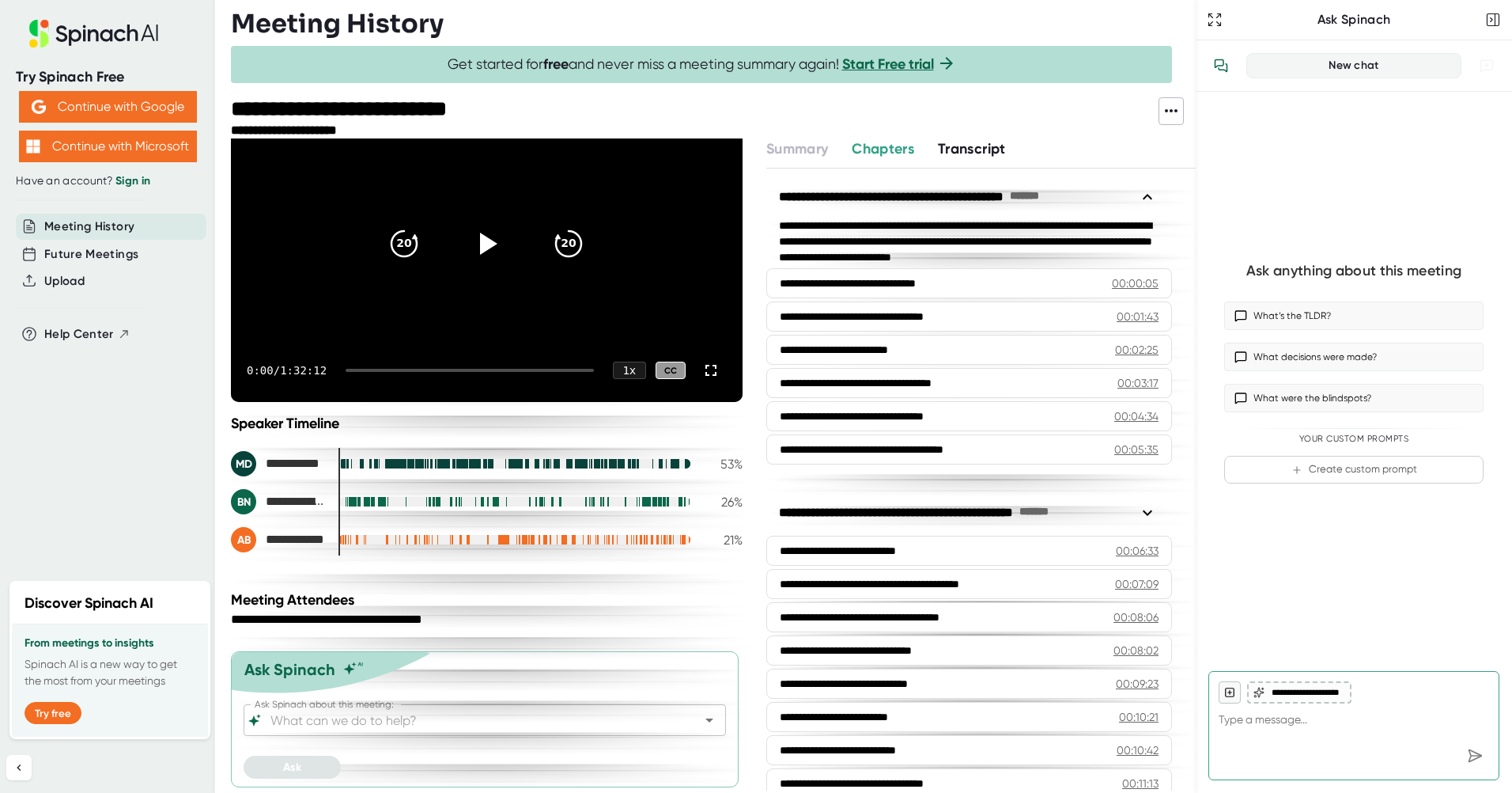
scroll to position [98, 0]
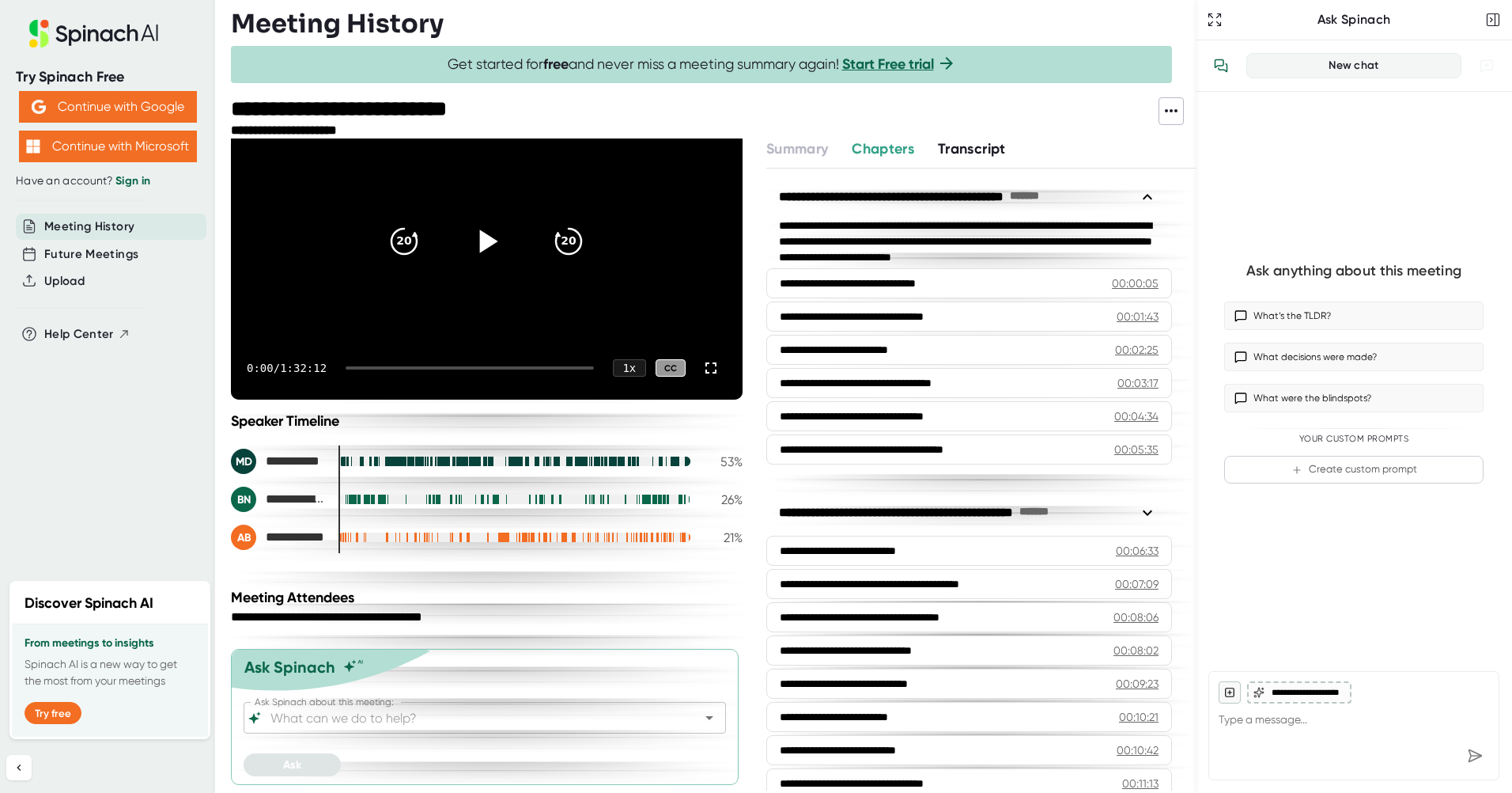
click at [480, 245] on icon at bounding box center [489, 241] width 18 height 23
click at [353, 379] on div "0:22 / 1:32:12 1 x CC" at bounding box center [487, 368] width 512 height 64
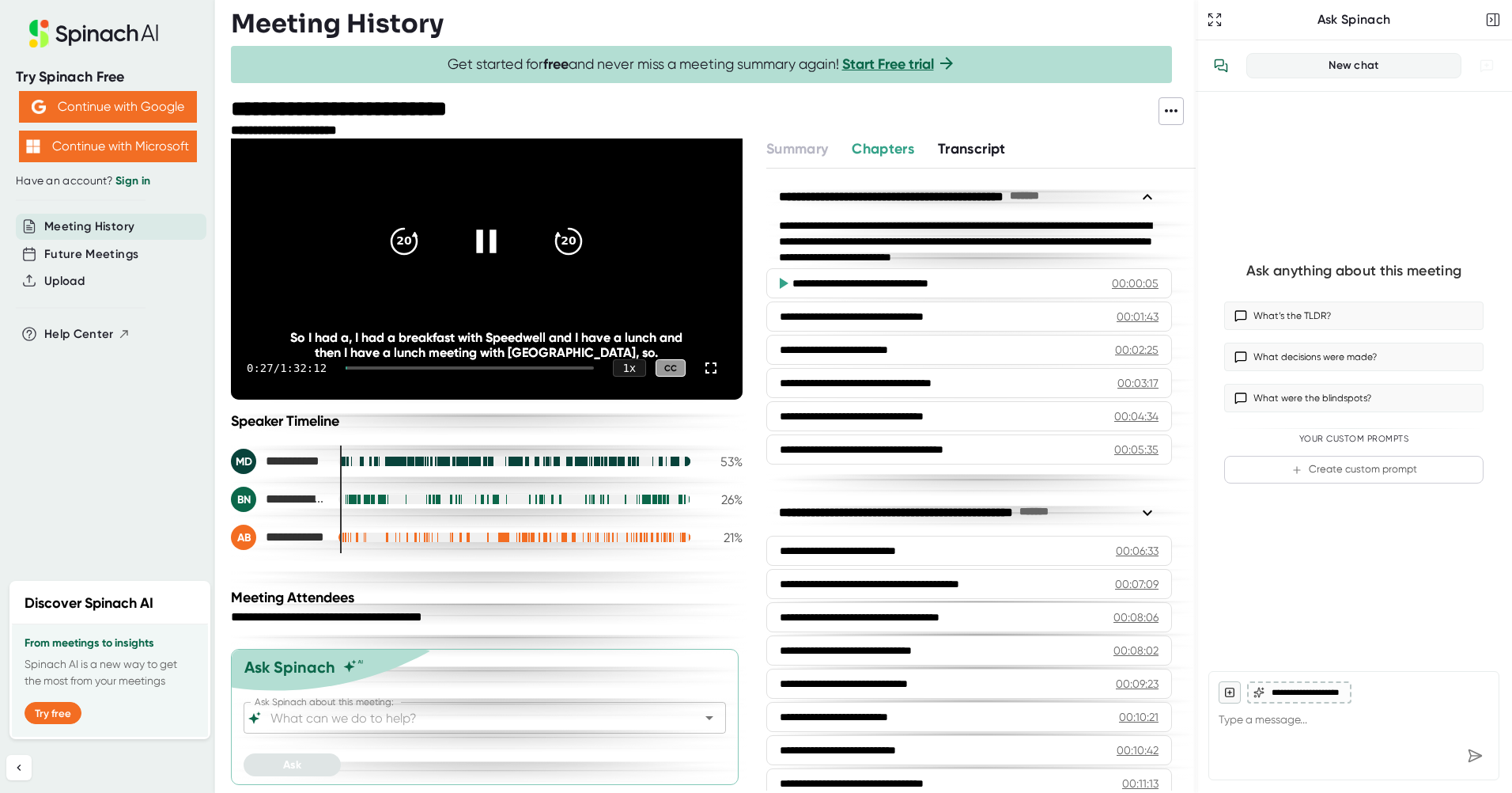
click at [358, 367] on div at bounding box center [470, 368] width 249 height 4
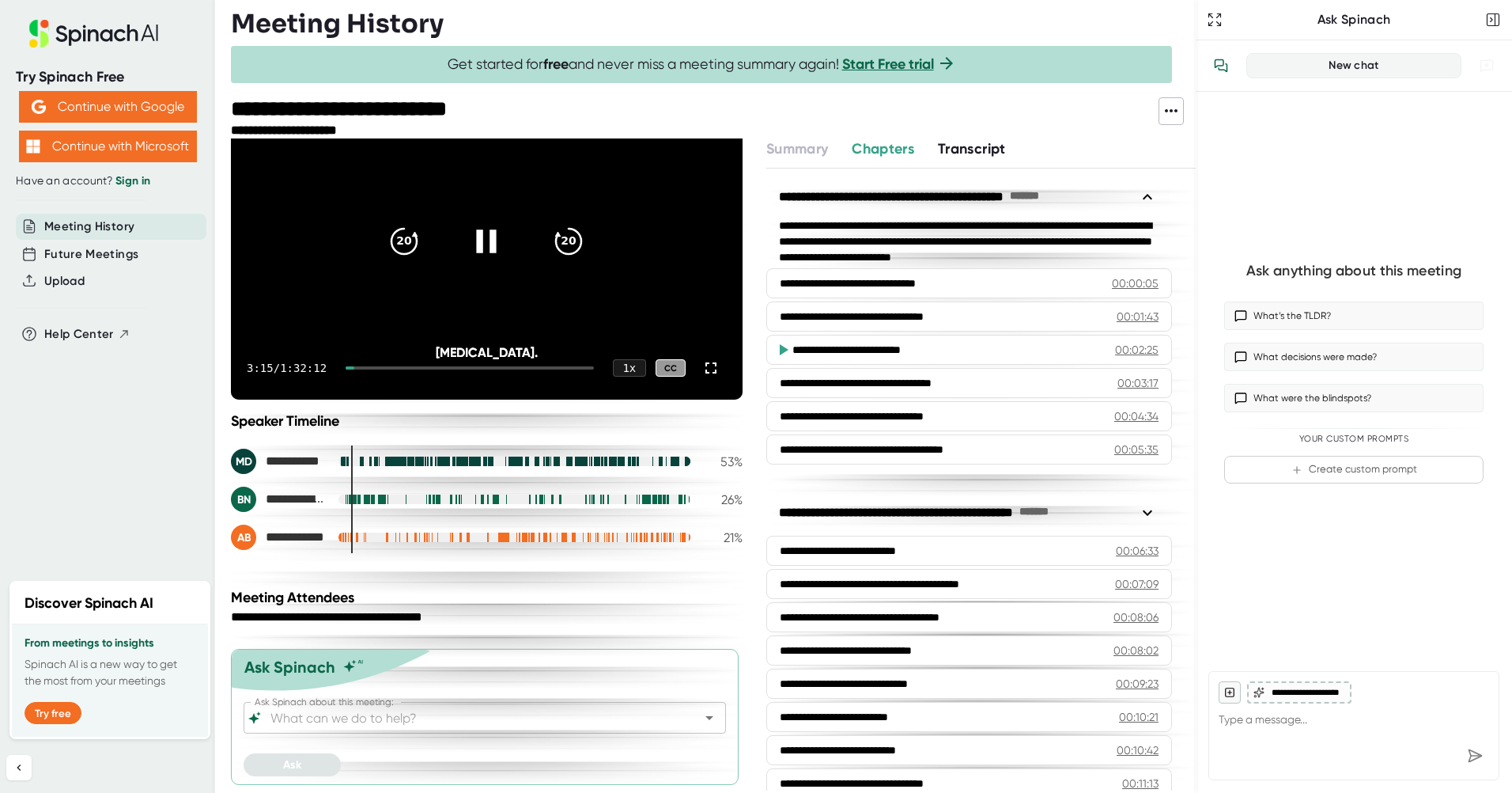
click at [363, 367] on div at bounding box center [470, 368] width 249 height 4
click at [371, 384] on div "5:24 / 1:32:12 1 x CC" at bounding box center [487, 368] width 512 height 64
click at [366, 367] on div at bounding box center [470, 368] width 249 height 4
click at [367, 367] on div at bounding box center [469, 368] width 248 height 4
click at [372, 367] on div at bounding box center [470, 368] width 249 height 4
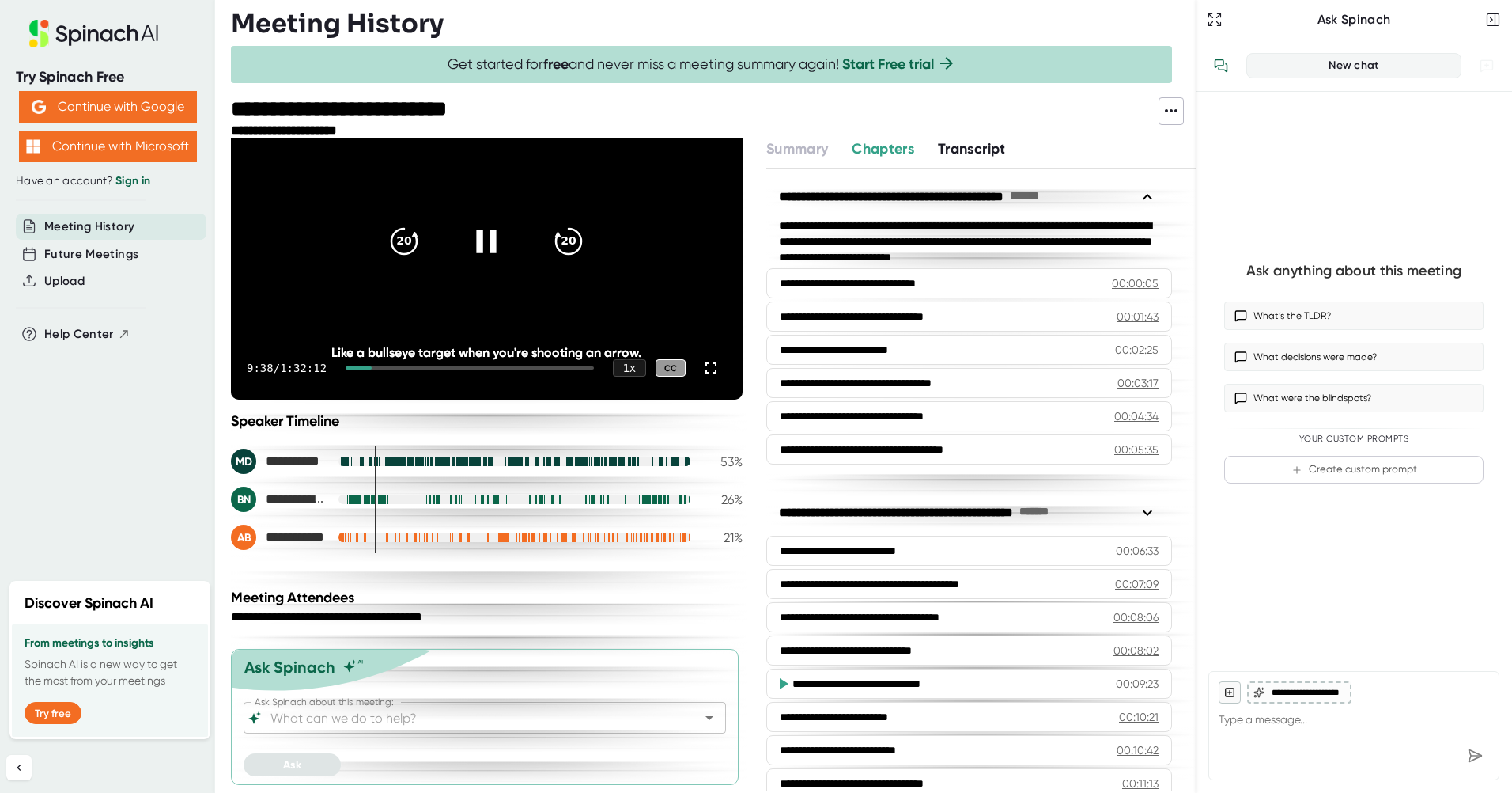
click at [378, 368] on div at bounding box center [470, 368] width 249 height 4
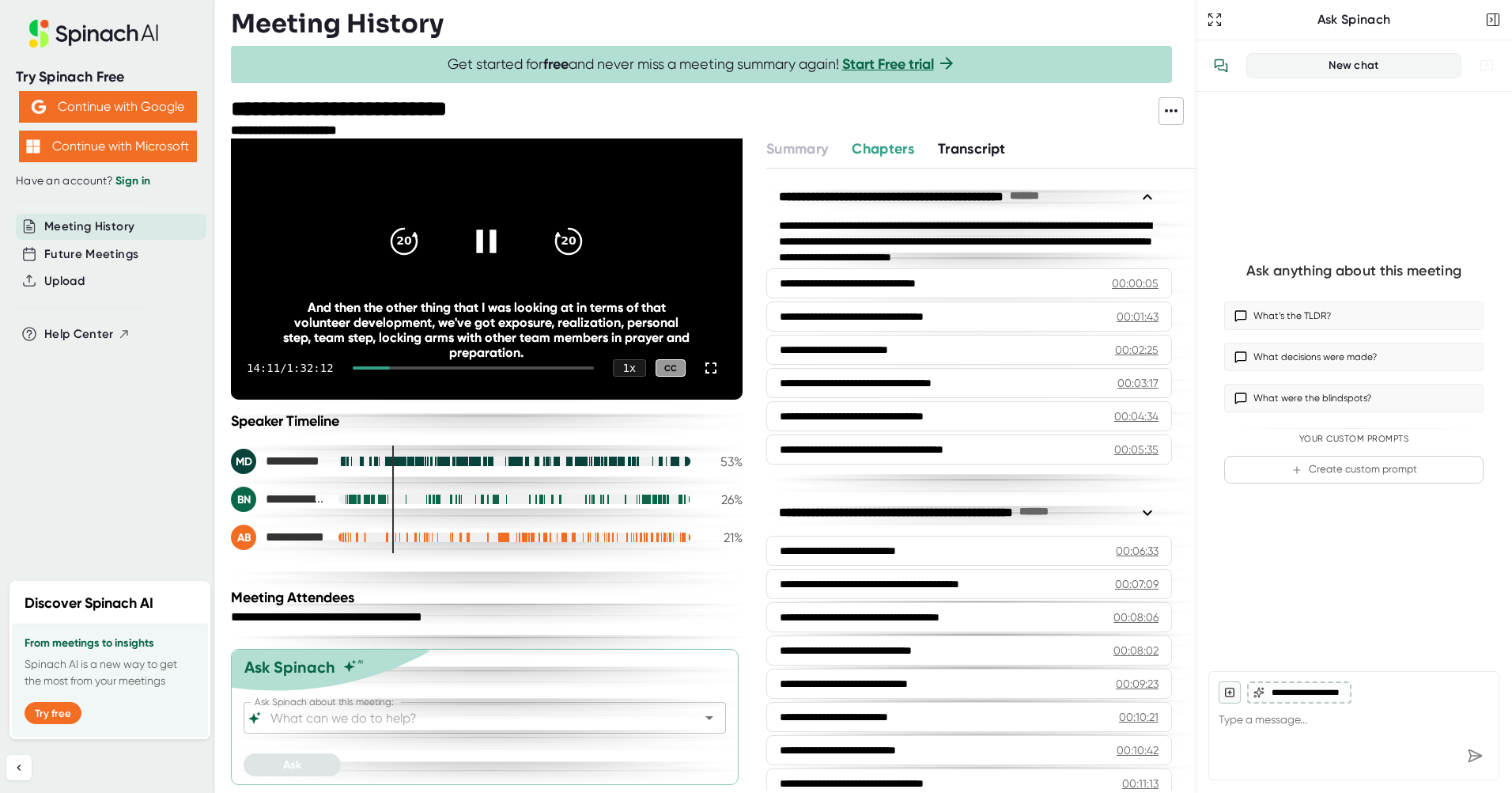
click at [477, 242] on icon at bounding box center [487, 241] width 20 height 23
click at [480, 249] on icon at bounding box center [489, 241] width 18 height 23
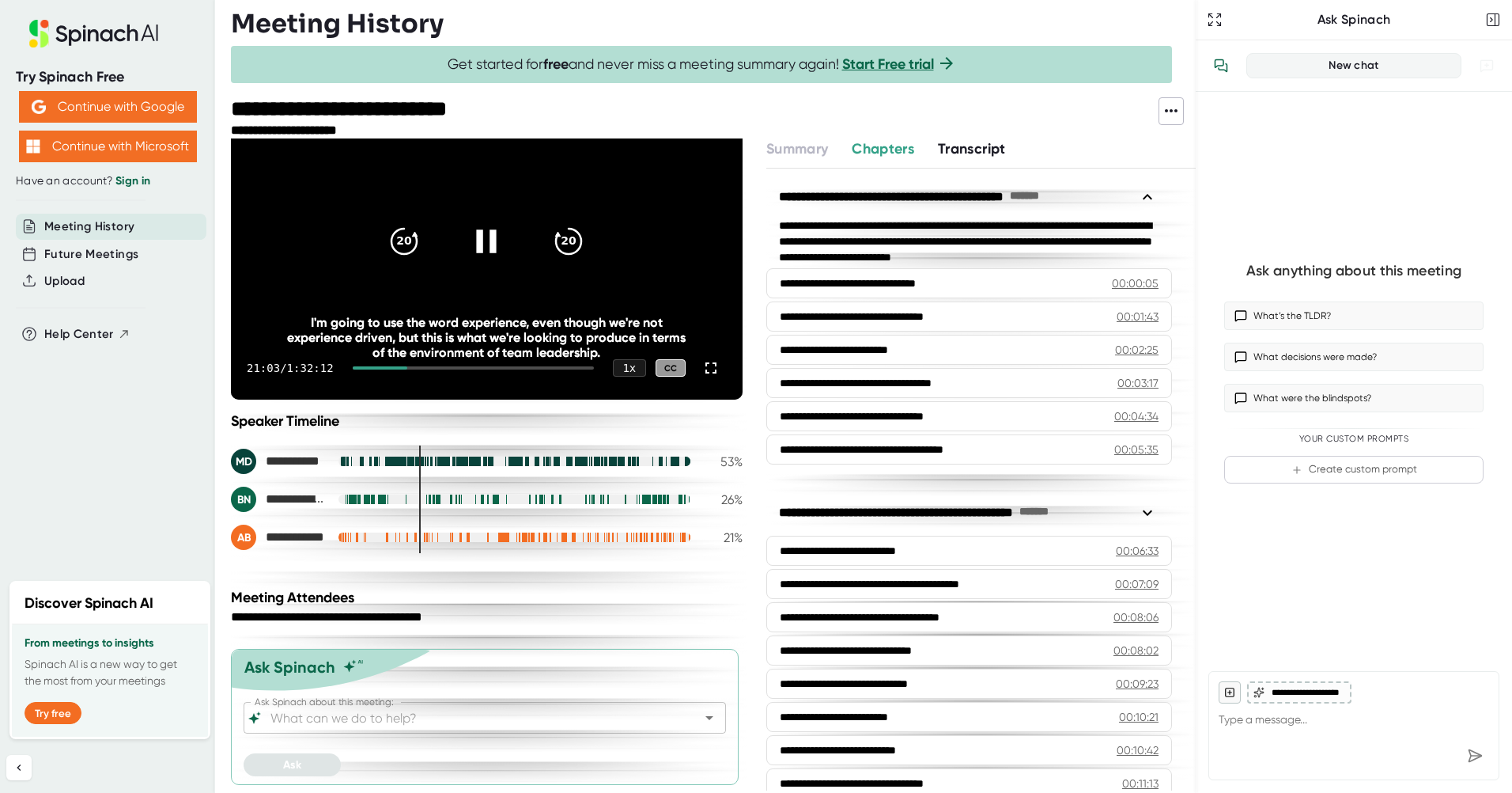
click at [477, 234] on icon at bounding box center [487, 241] width 20 height 23
